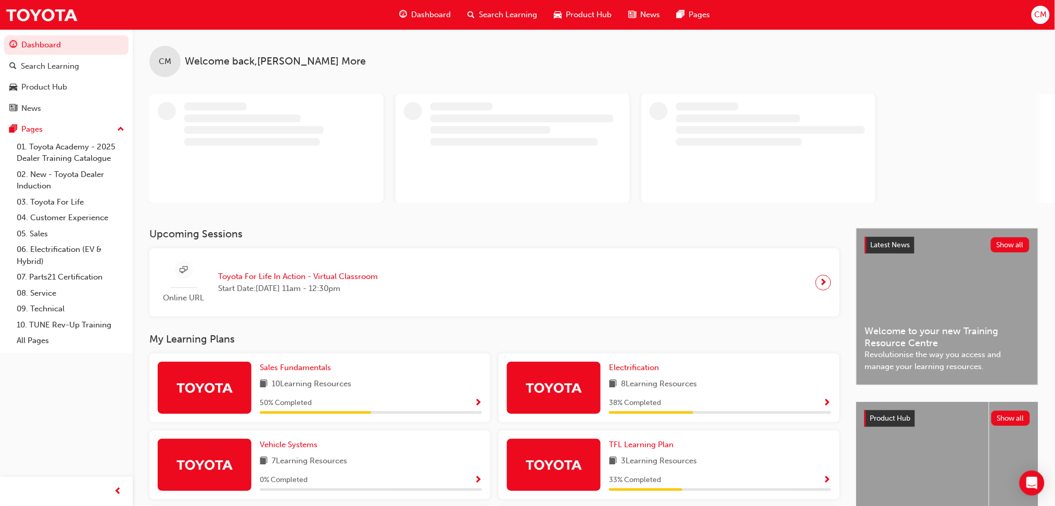
click at [1040, 12] on span "CM" at bounding box center [1040, 15] width 12 height 12
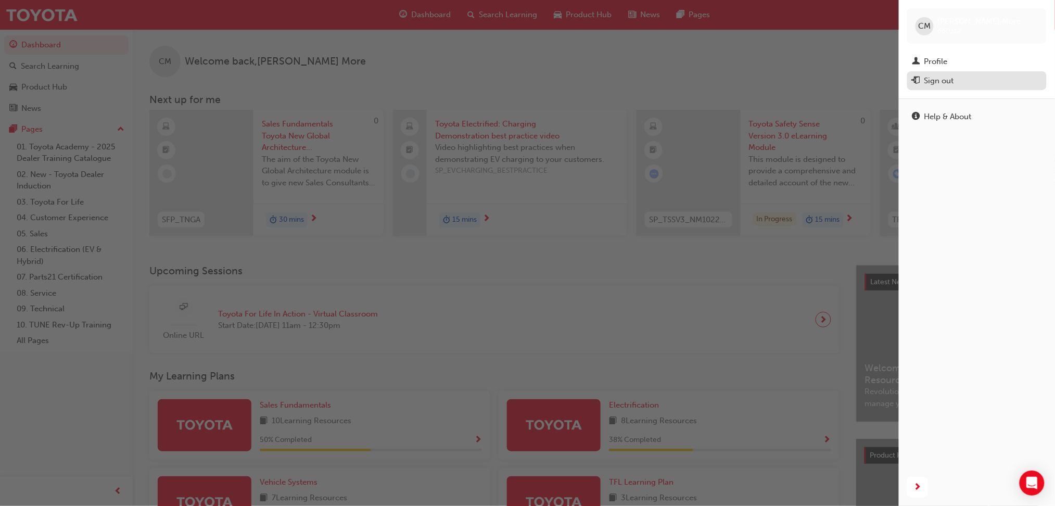
click at [960, 77] on div "Sign out" at bounding box center [976, 80] width 129 height 13
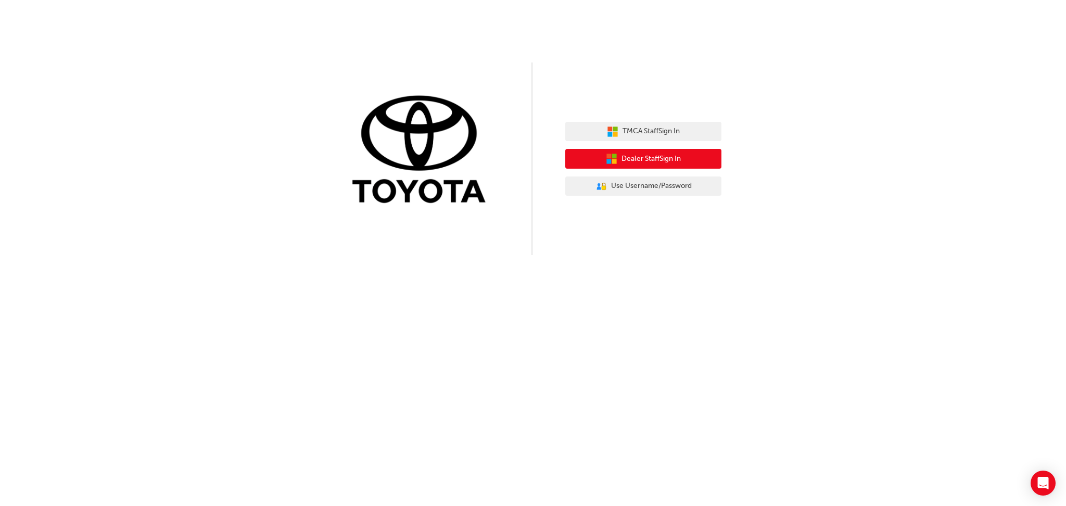
click at [665, 157] on span "Dealer Staff Sign In" at bounding box center [650, 159] width 59 height 12
